Goal: Task Accomplishment & Management: Manage account settings

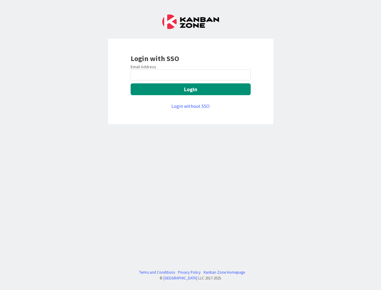
click at [191, 145] on div "Login with SSO Email Address Login Login without SSO Terms and Conditions Priva…" at bounding box center [190, 145] width 381 height 290
click at [191, 89] on button "Login" at bounding box center [191, 89] width 120 height 12
